Goal: Information Seeking & Learning: Understand process/instructions

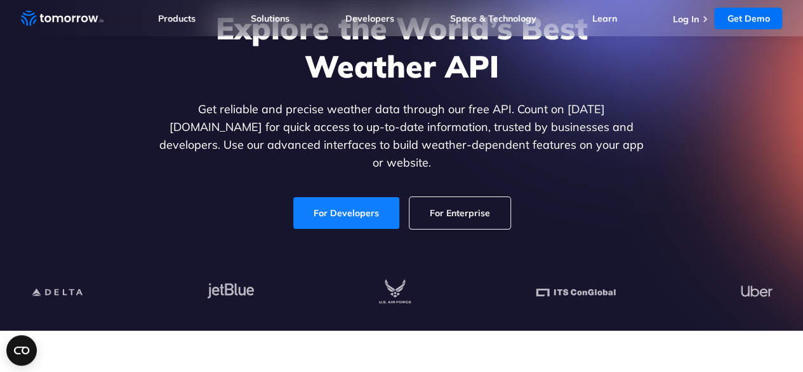
click at [359, 208] on link "For Developers" at bounding box center [346, 213] width 106 height 32
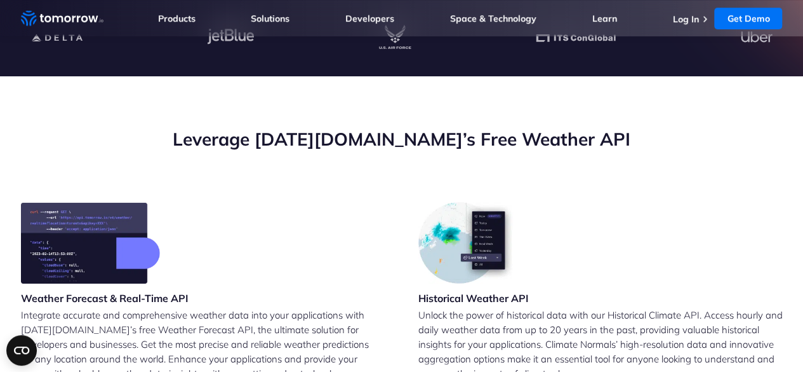
scroll to position [420, 0]
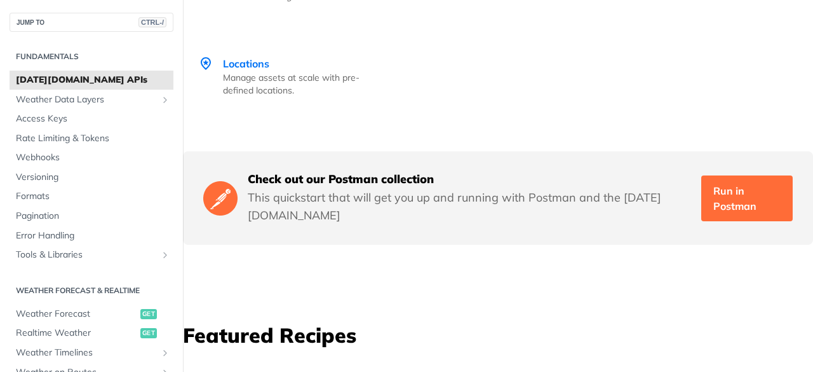
scroll to position [3175, 0]
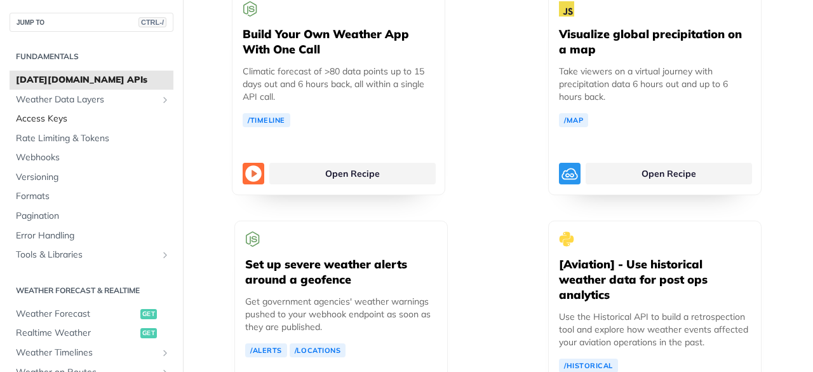
click at [71, 118] on span "Access Keys" at bounding box center [93, 118] width 154 height 13
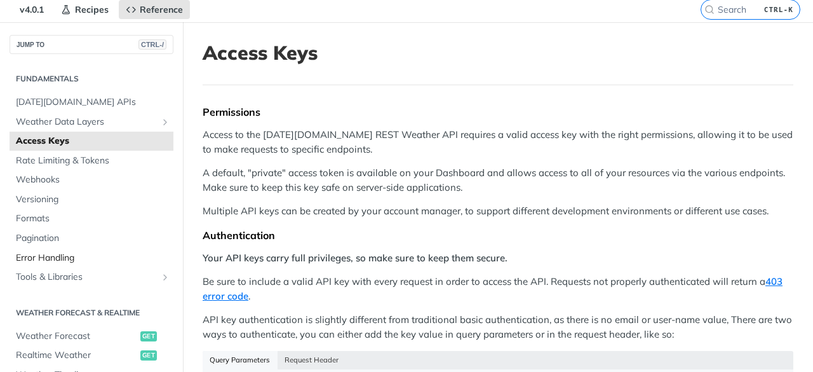
scroll to position [64, 0]
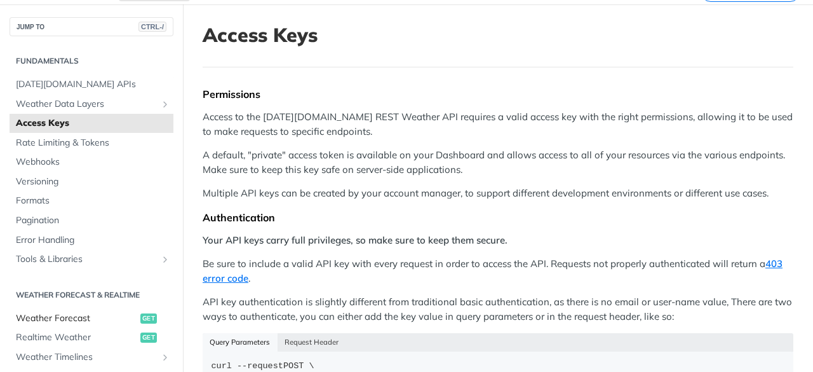
click at [77, 312] on span "Weather Forecast" at bounding box center [76, 318] width 121 height 13
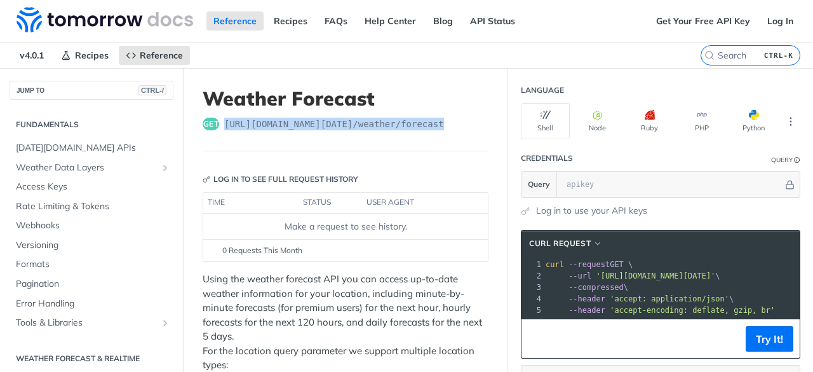
drag, startPoint x: 459, startPoint y: 121, endPoint x: 225, endPoint y: 131, distance: 234.6
click at [225, 131] on header "Weather Forecast get [URL][DOMAIN_NAME][DATE] /weather/forecast" at bounding box center [346, 119] width 286 height 64
copy span "[URL][DOMAIN_NAME][DATE] /weather/forecast"
click at [333, 137] on header "Weather Forecast get [URL][DOMAIN_NAME][DATE] /weather/forecast" at bounding box center [346, 119] width 286 height 64
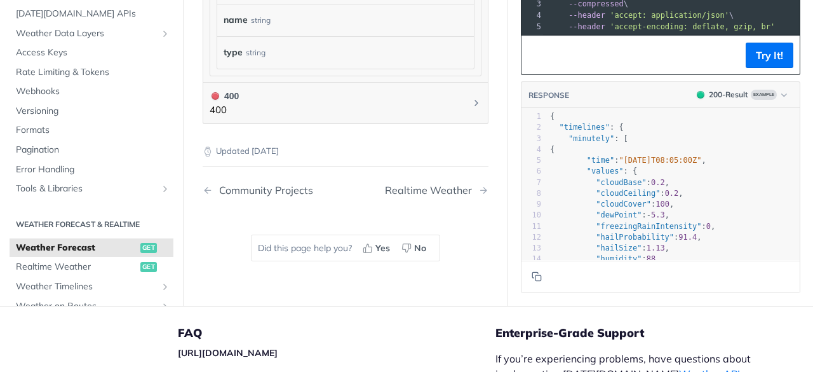
scroll to position [1621, 0]
